Goal: Task Accomplishment & Management: Manage account settings

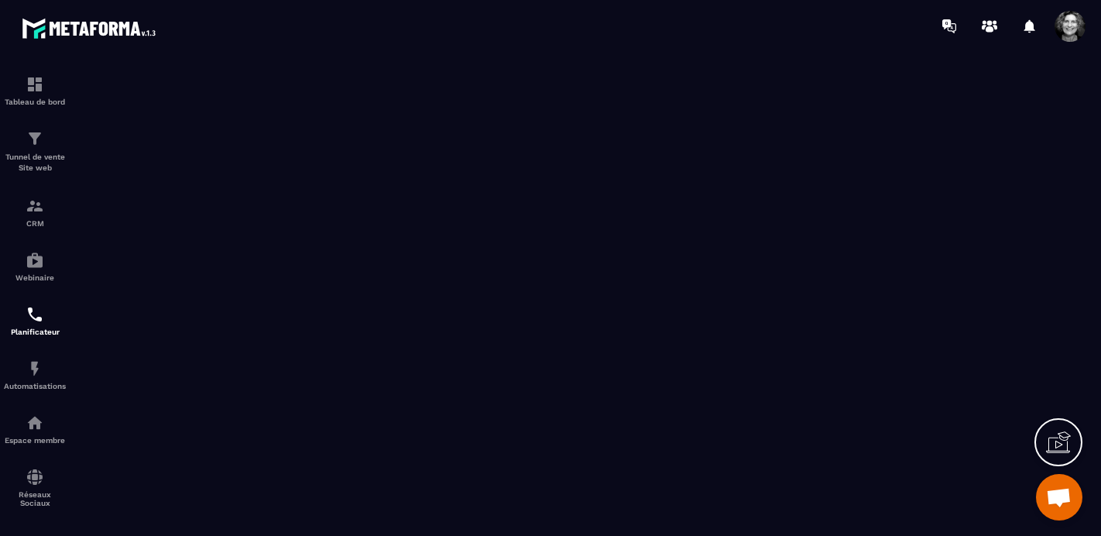
scroll to position [19876, 0]
click at [37, 91] on img at bounding box center [35, 84] width 19 height 19
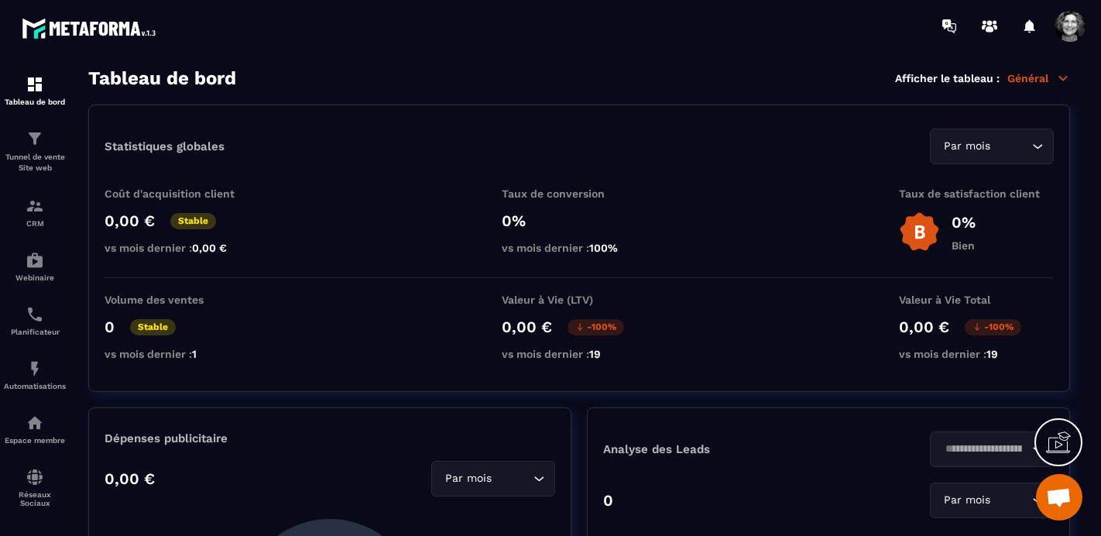
click at [1041, 75] on p "Général" at bounding box center [1038, 78] width 63 height 14
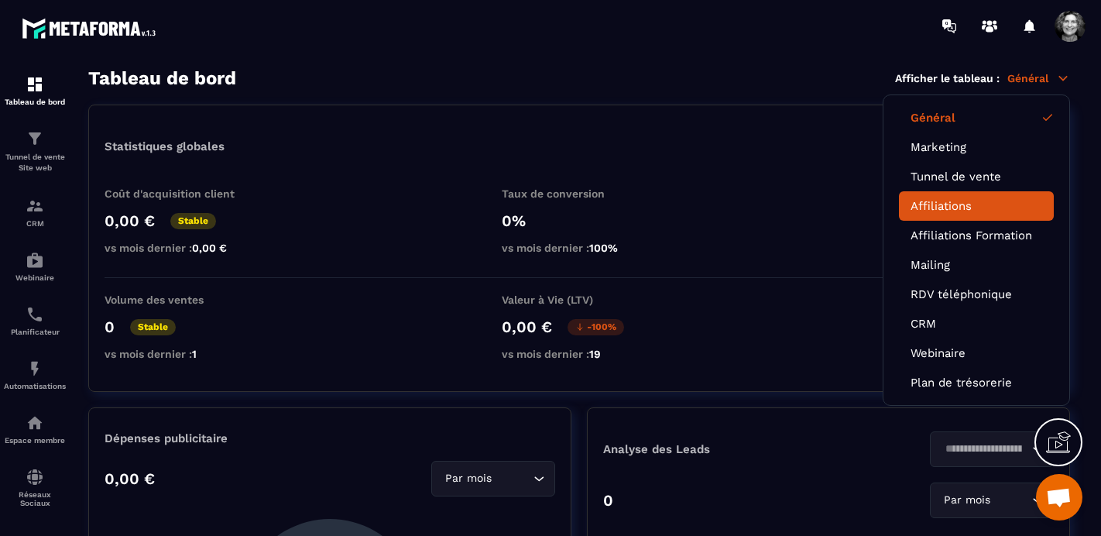
click at [968, 201] on link "Affiliations" at bounding box center [977, 206] width 132 height 14
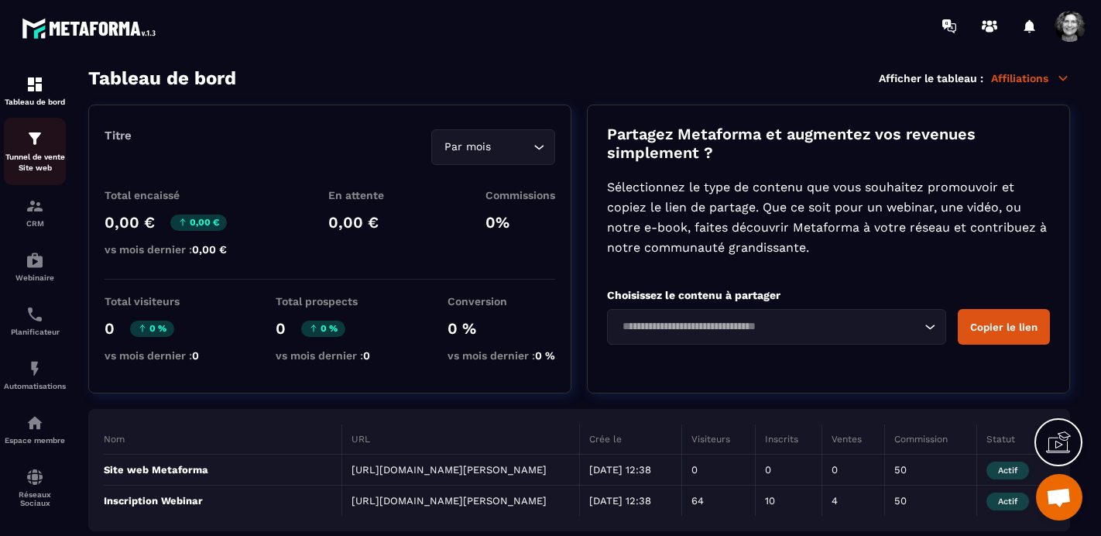
click at [33, 145] on img at bounding box center [35, 138] width 19 height 19
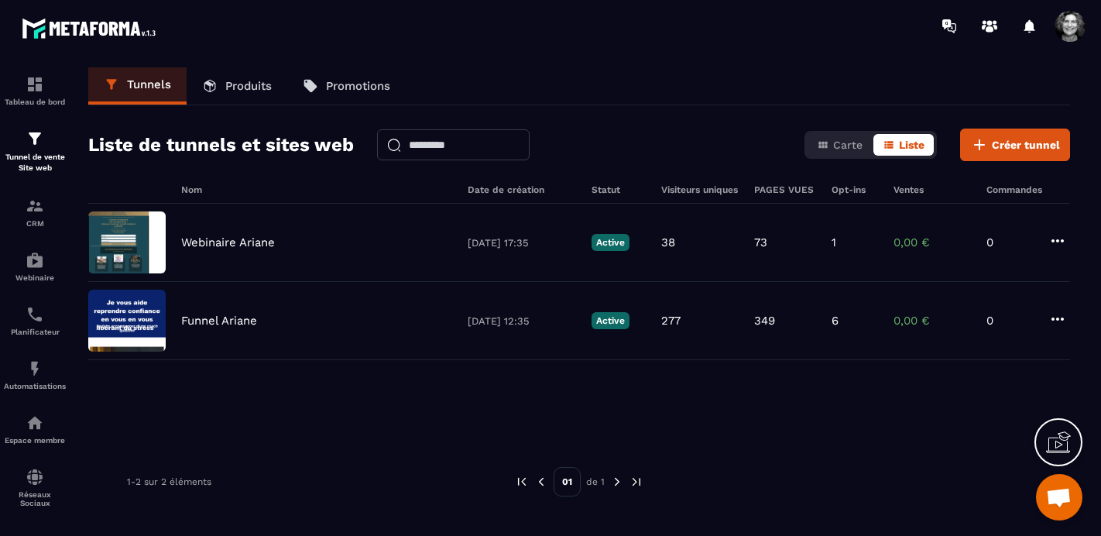
click at [1072, 28] on span at bounding box center [1070, 26] width 31 height 31
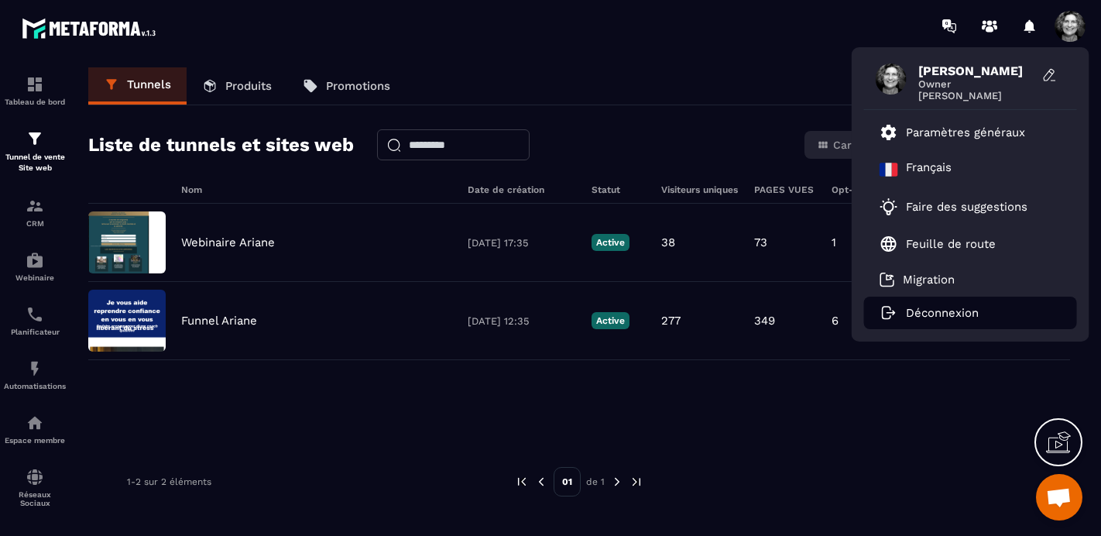
click at [945, 314] on p "Déconnexion" at bounding box center [942, 313] width 73 height 14
